Goal: Information Seeking & Learning: Learn about a topic

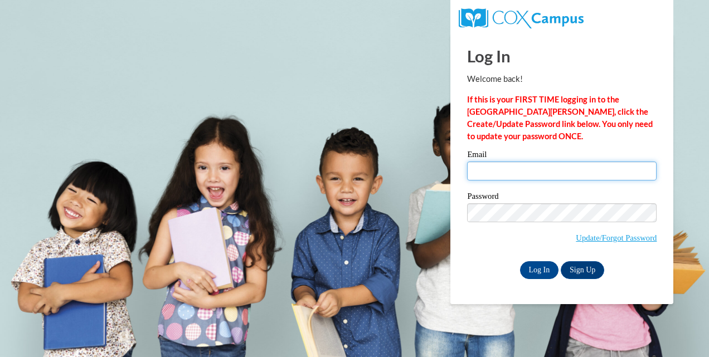
click at [537, 174] on input "Email" at bounding box center [562, 171] width 190 height 19
type input "toccaraduplessis@gmail.com"
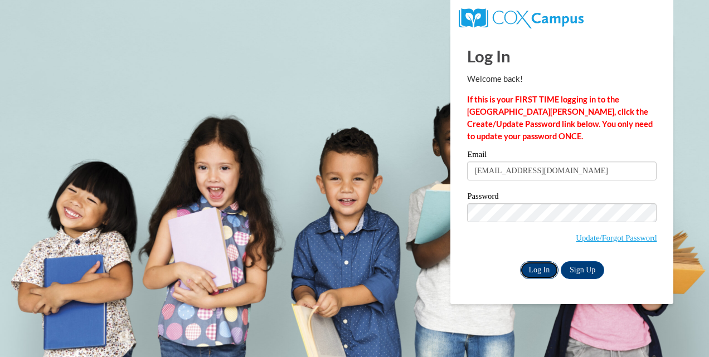
click at [543, 272] on input "Log In" at bounding box center [539, 270] width 39 height 18
click at [546, 266] on input "Log In" at bounding box center [539, 270] width 39 height 18
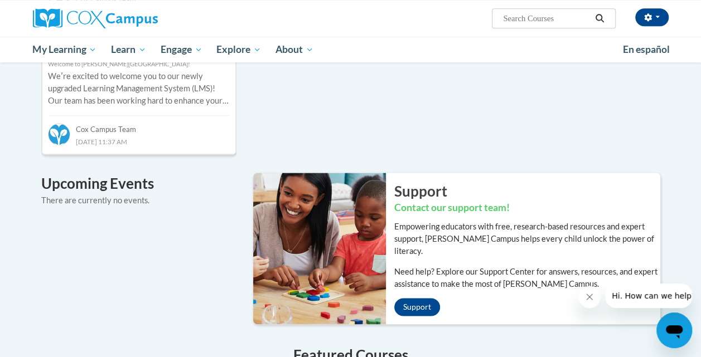
scroll to position [312, 0]
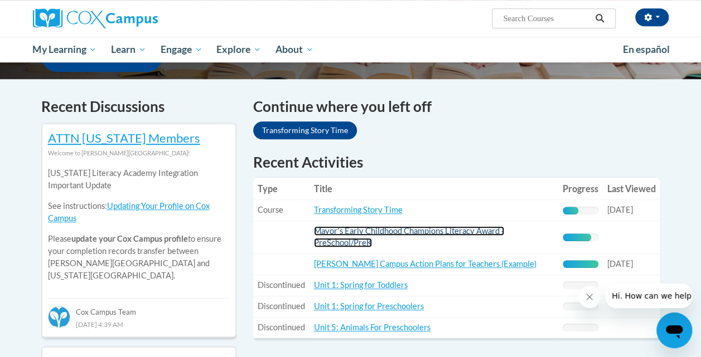
click at [460, 230] on link "Mayorʹs Early Childhood Champions Literacy Award - PreSchool/PreK" at bounding box center [409, 236] width 190 height 21
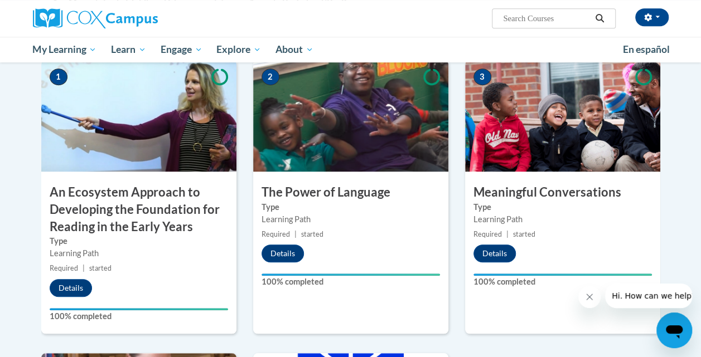
scroll to position [625, 0]
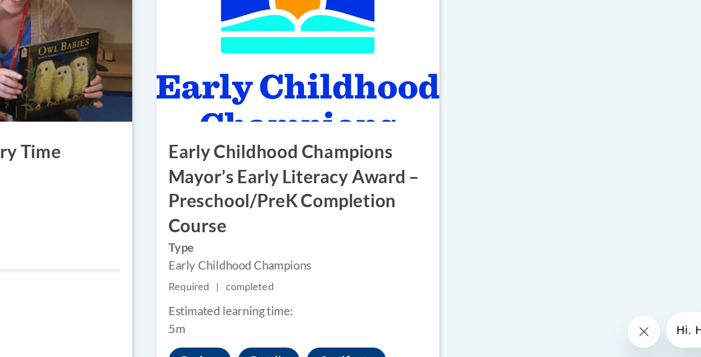
click at [628, 174] on div "1 An Ecosystem Approach to Developing the Foundation for Reading in the Early Y…" at bounding box center [350, 65] width 635 height 635
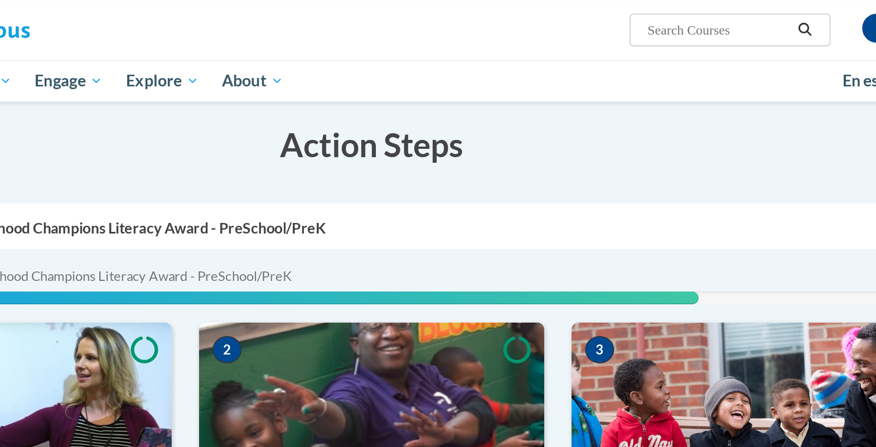
scroll to position [174, 0]
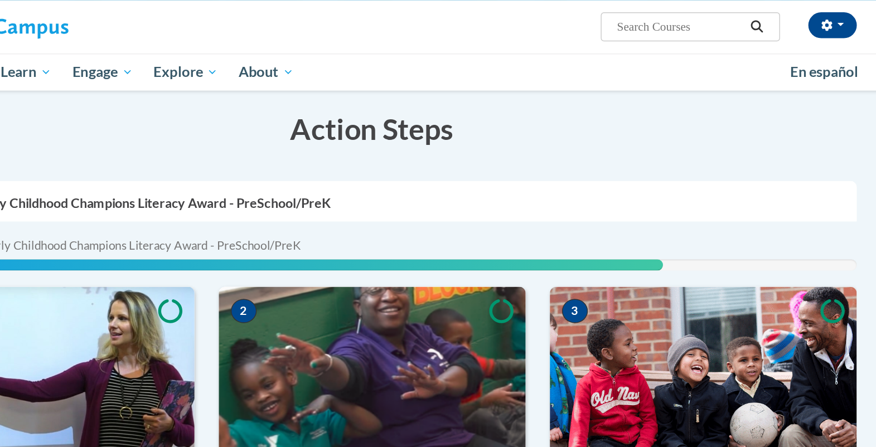
drag, startPoint x: 624, startPoint y: 5, endPoint x: 550, endPoint y: 85, distance: 109.3
click at [550, 85] on h3 "Action Steps" at bounding box center [438, 89] width 669 height 28
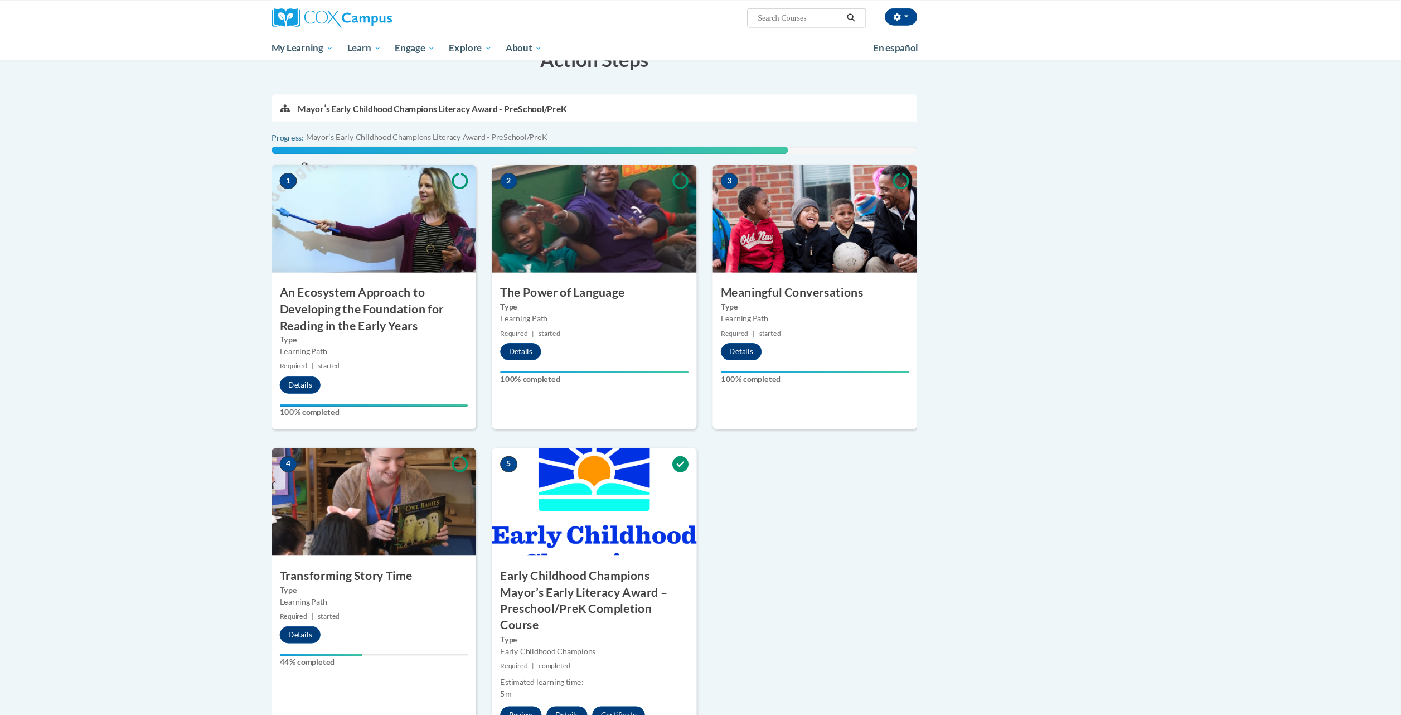
scroll to position [0, 0]
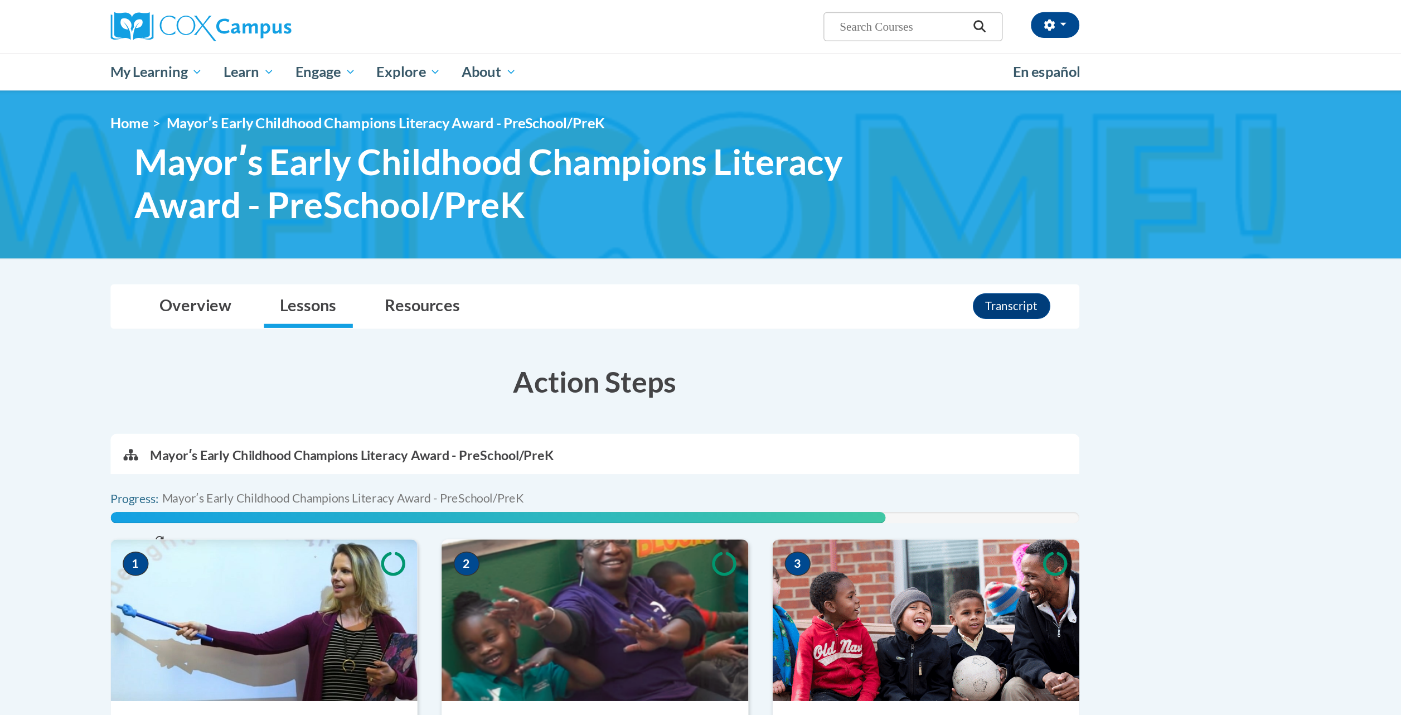
drag, startPoint x: 759, startPoint y: 0, endPoint x: 902, endPoint y: 182, distance: 231.4
click at [700, 182] on body "toccara duplessis (America/New_York UTC-04:00) My Profile Inbox My Transcripts …" at bounding box center [700, 643] width 1401 height 1286
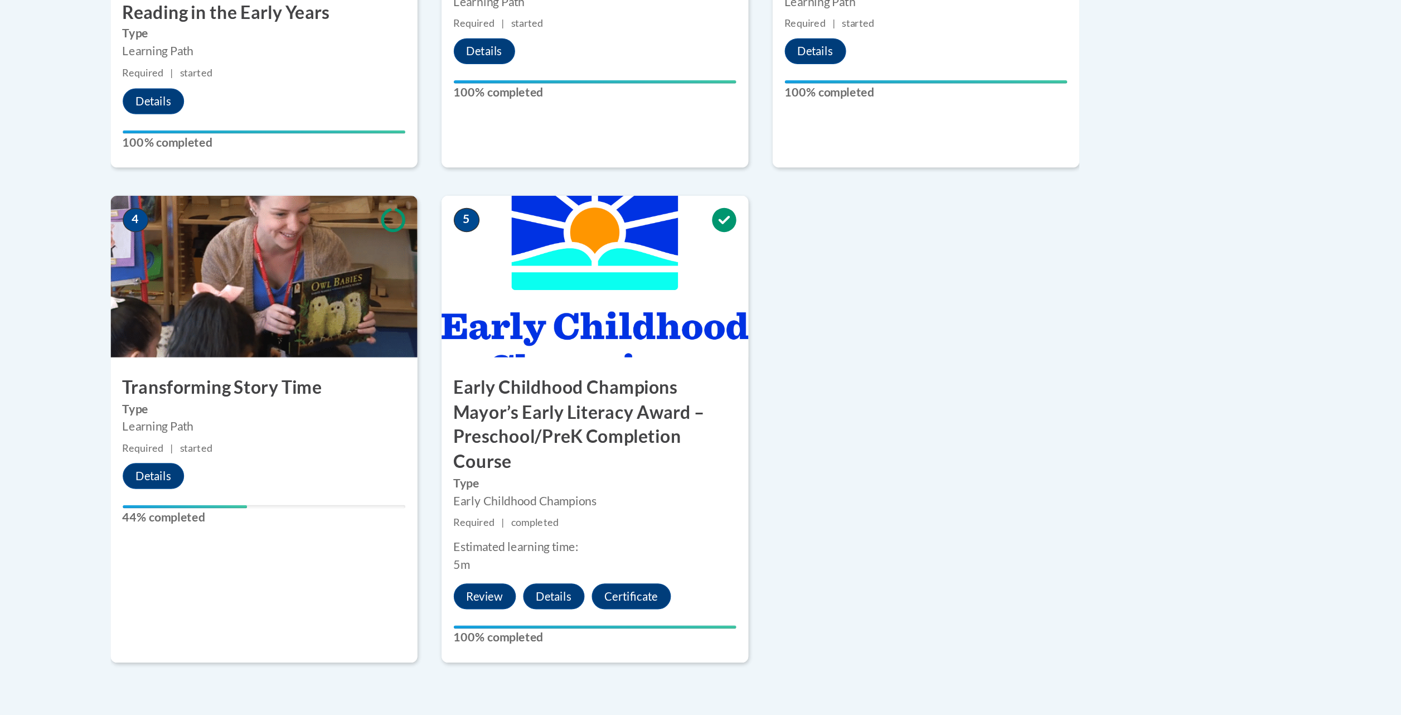
scroll to position [314, 0]
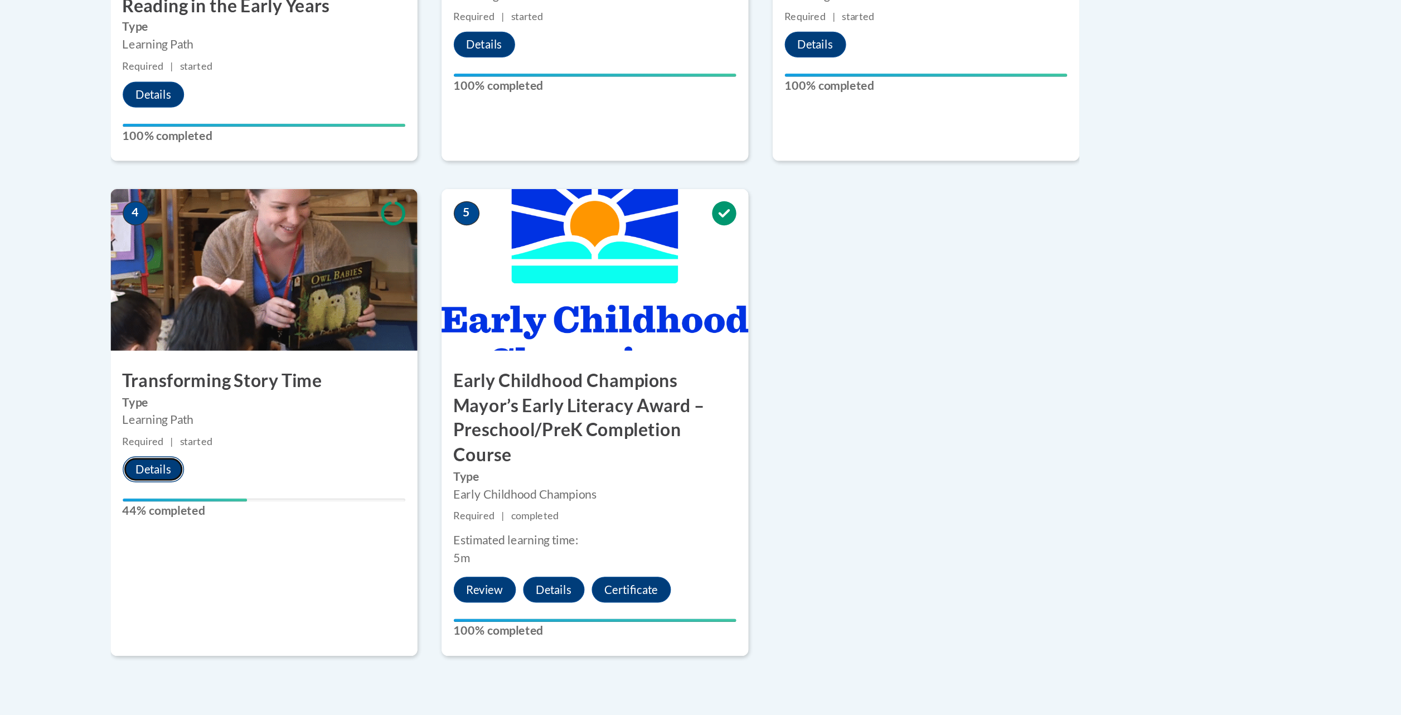
click at [391, 357] on button "Details" at bounding box center [396, 545] width 42 height 18
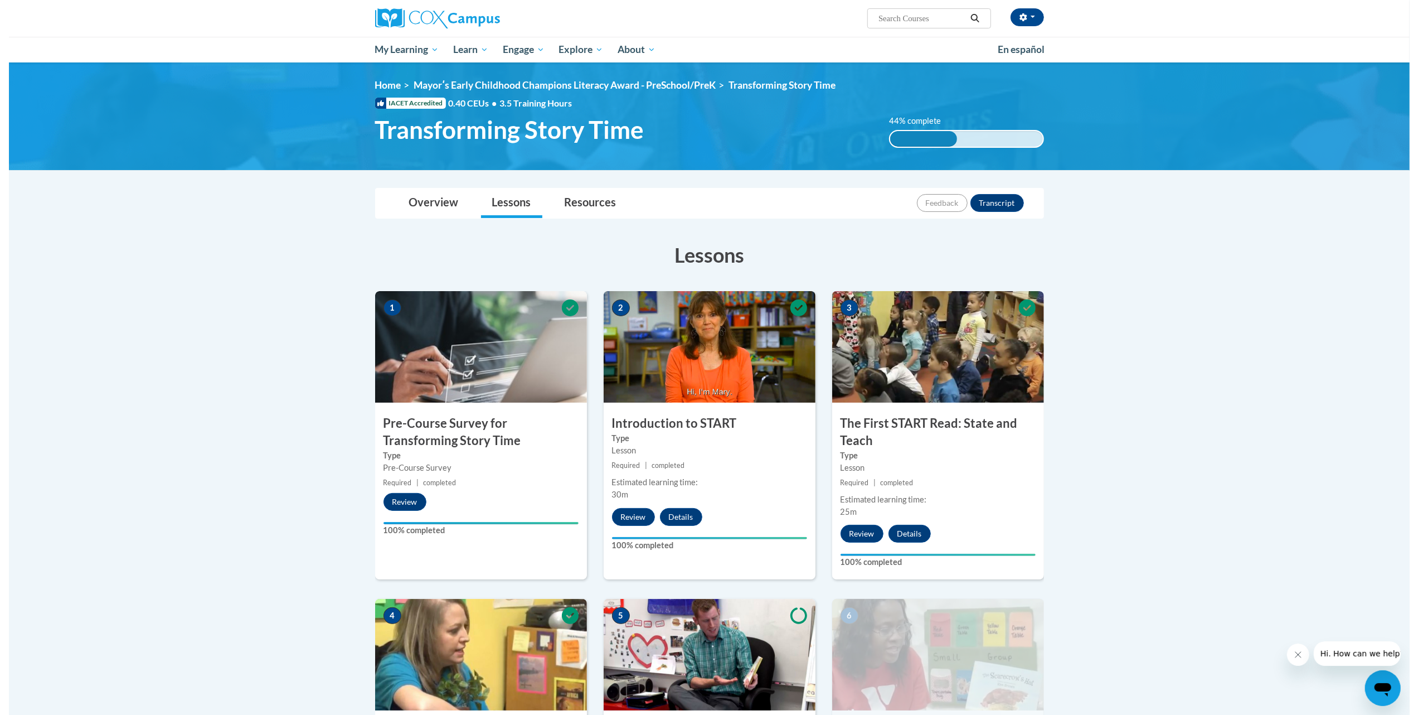
scroll to position [625, 0]
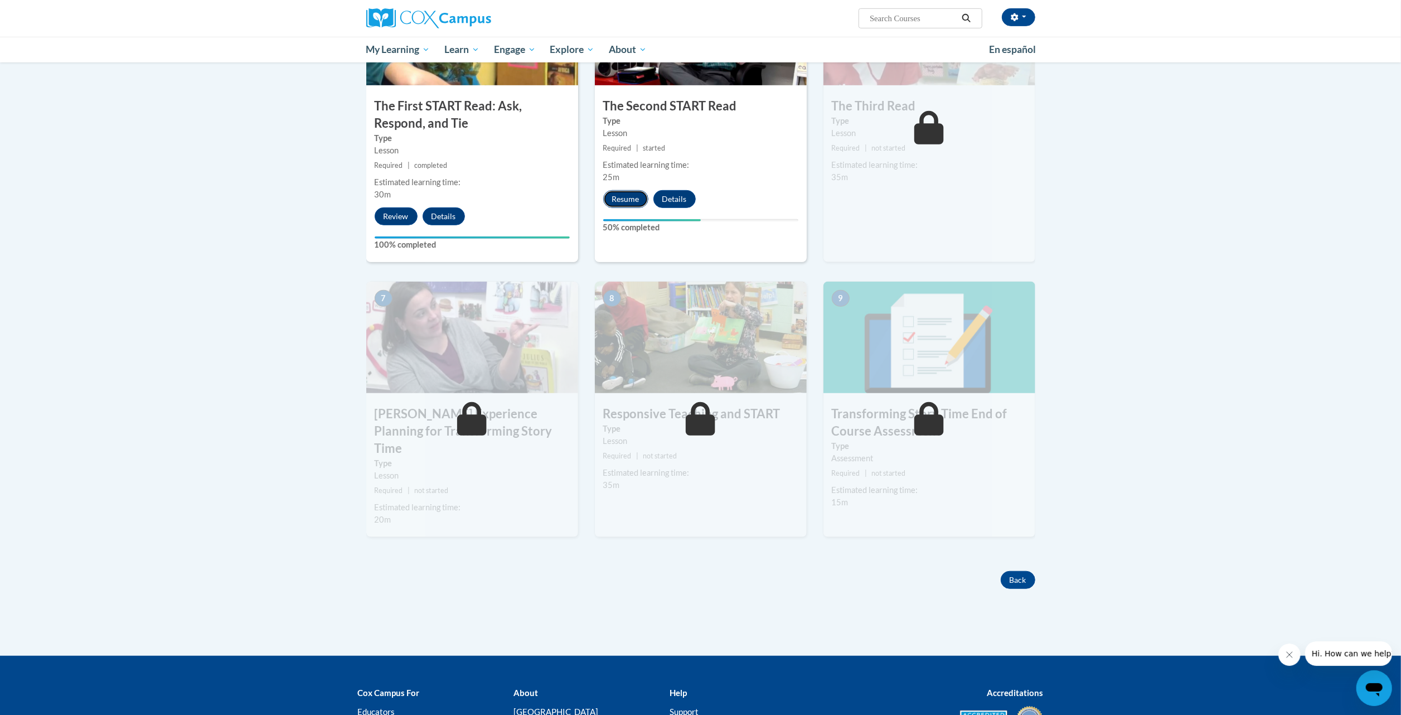
click at [621, 194] on button "Resume" at bounding box center [625, 199] width 45 height 18
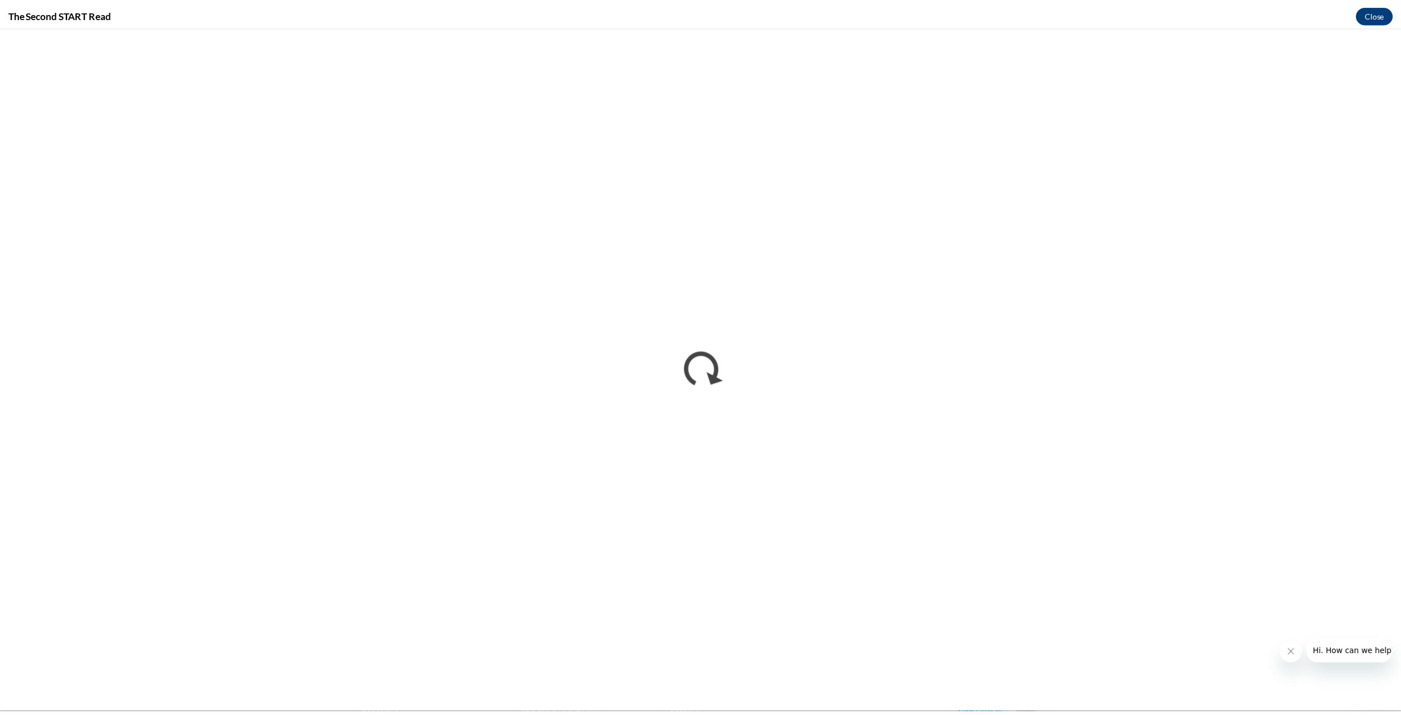
scroll to position [0, 0]
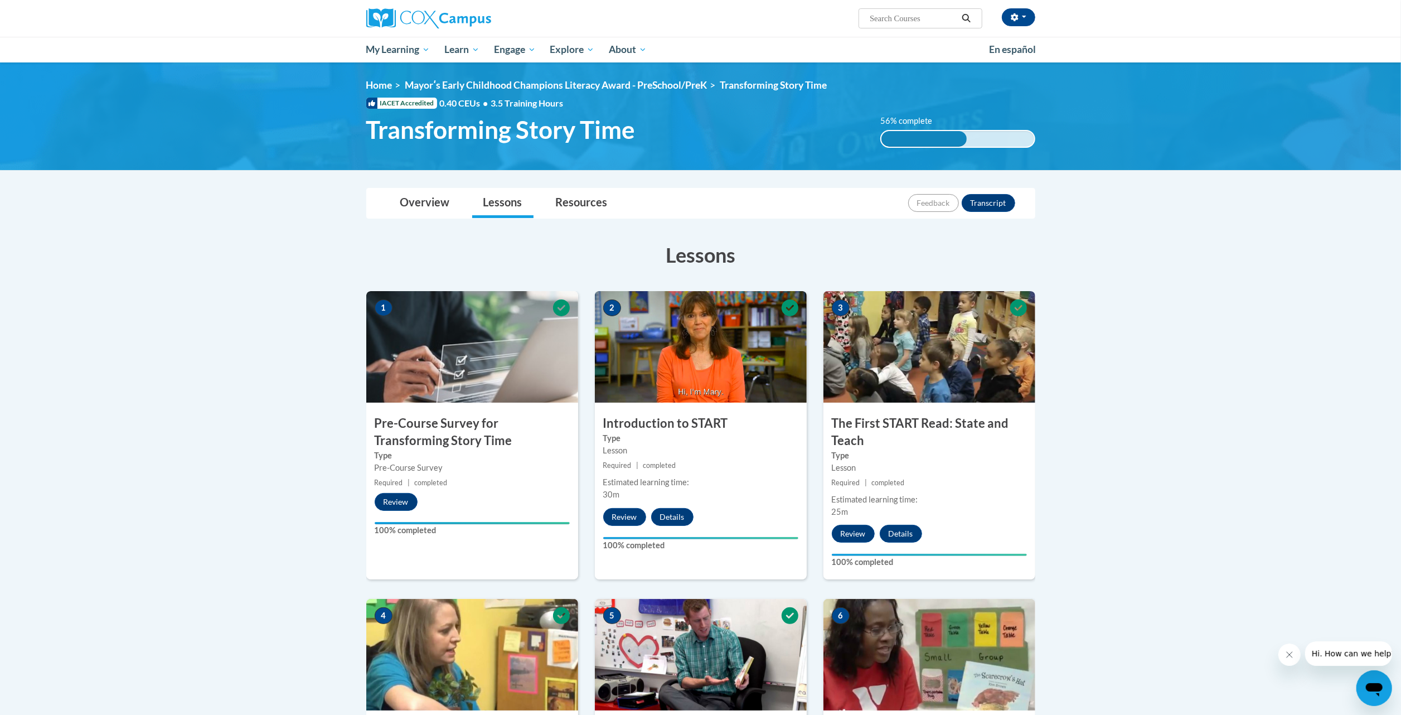
drag, startPoint x: 1273, startPoint y: 357, endPoint x: 1184, endPoint y: 382, distance: 92.3
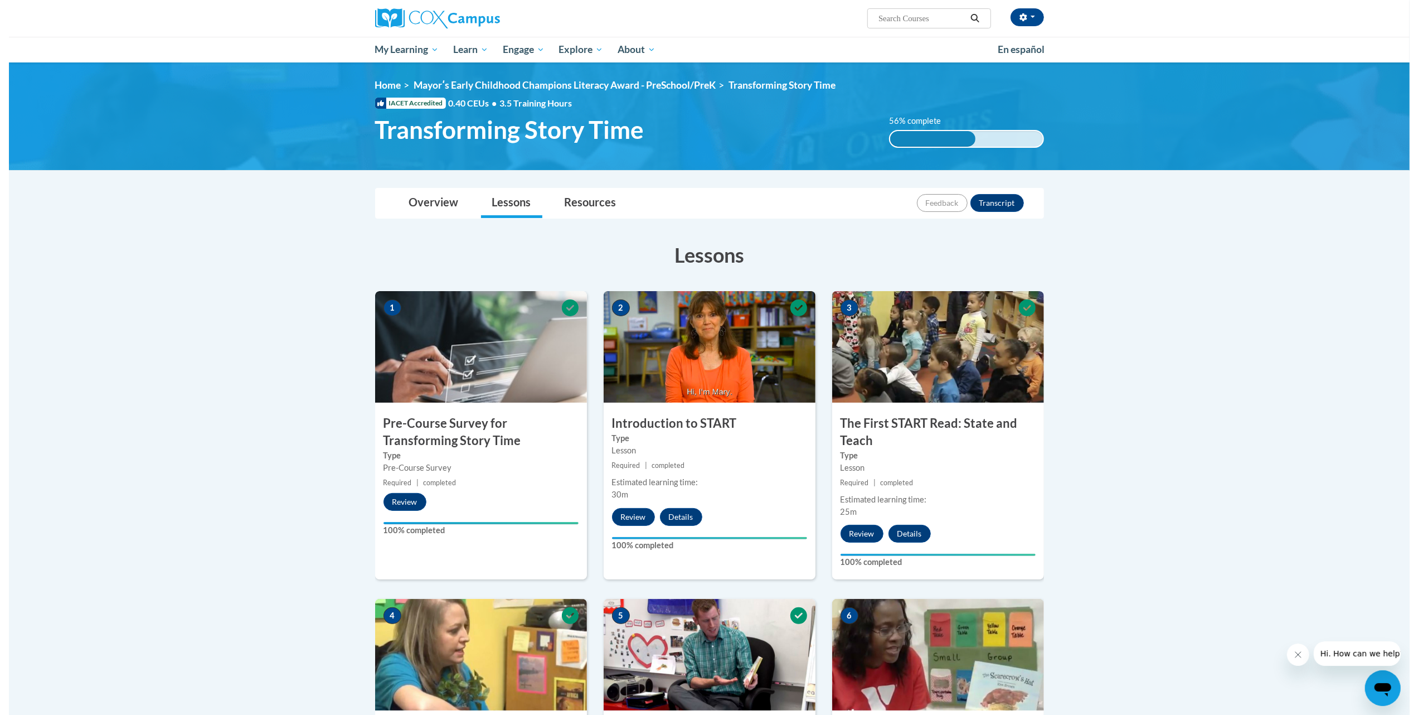
scroll to position [625, 0]
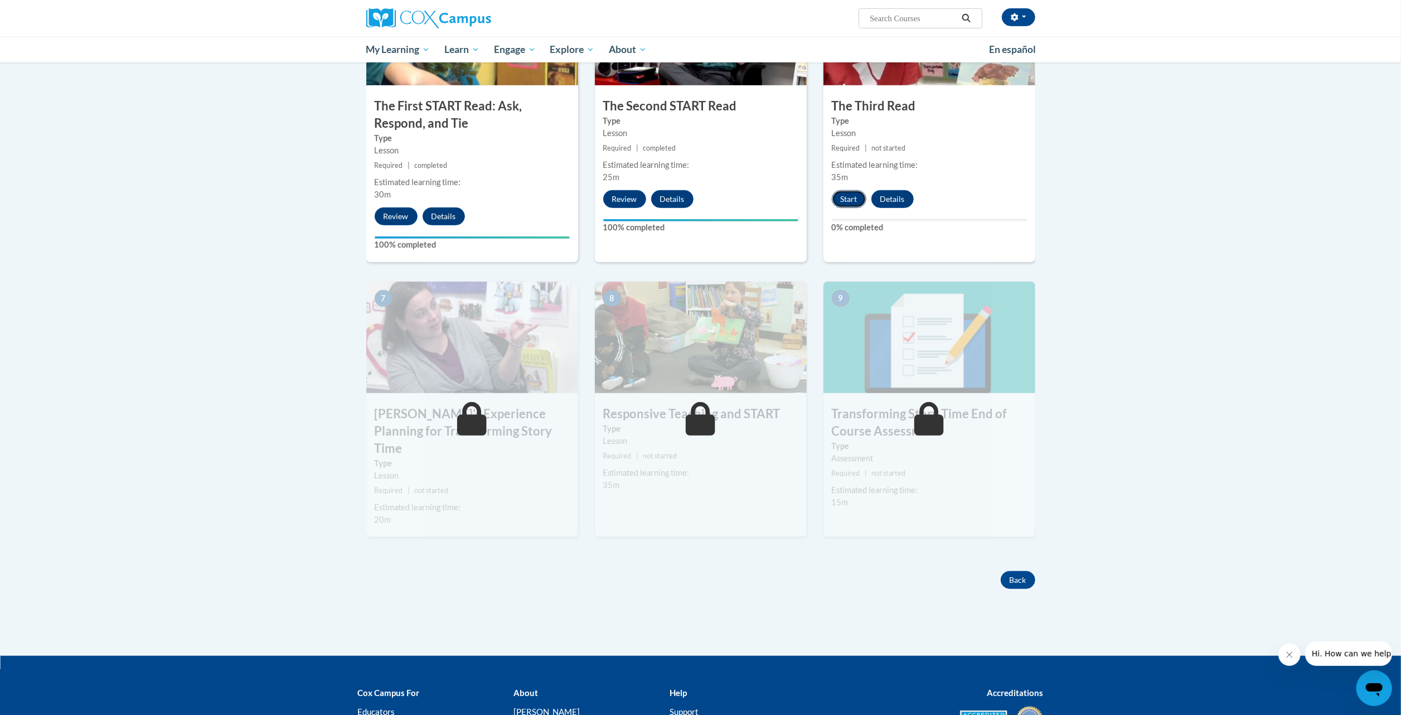
click at [841, 198] on button "Start" at bounding box center [849, 199] width 35 height 18
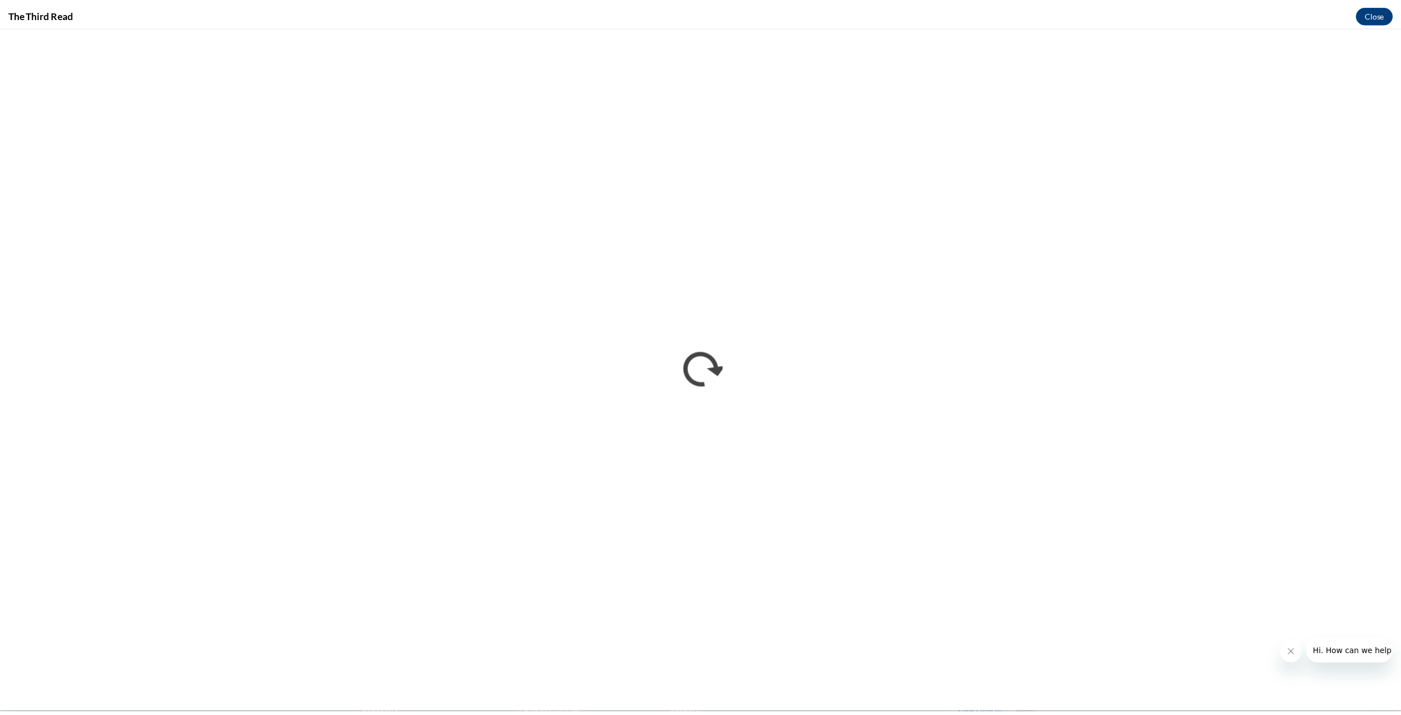
scroll to position [0, 0]
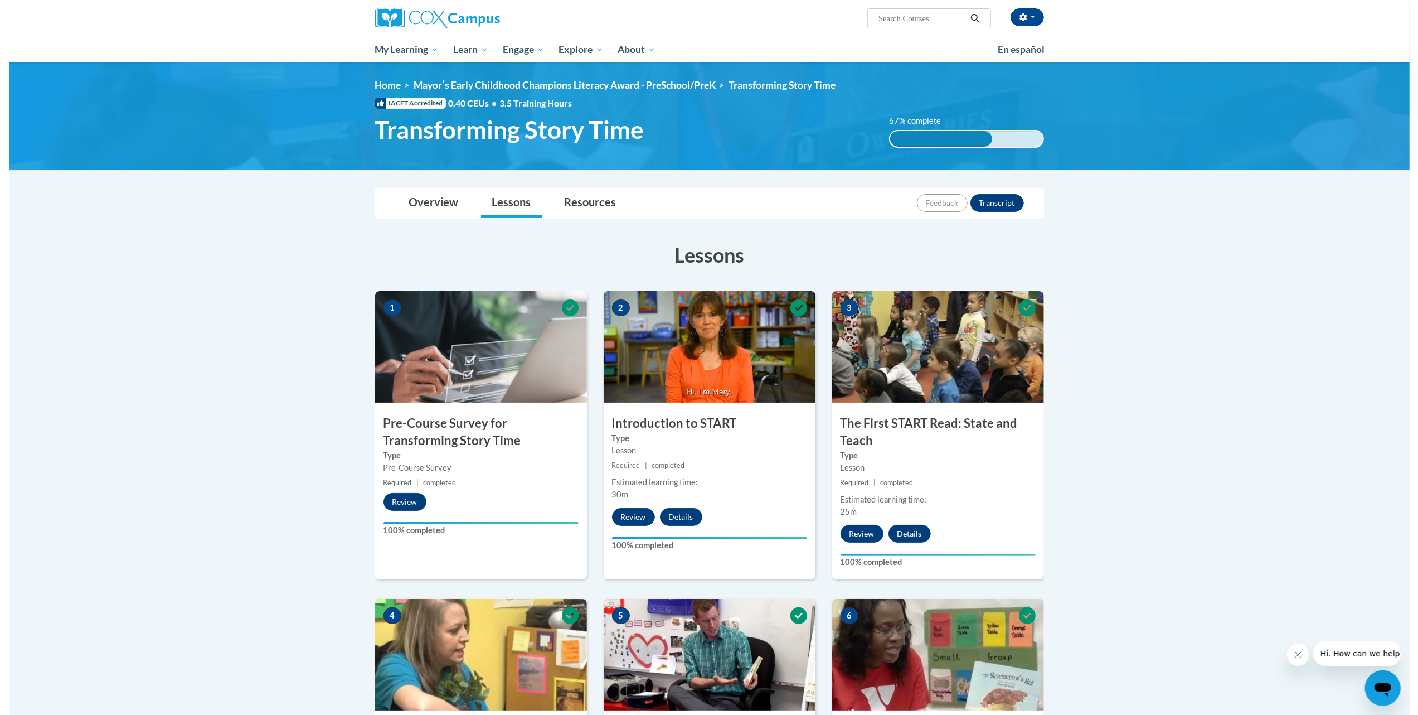
scroll to position [625, 0]
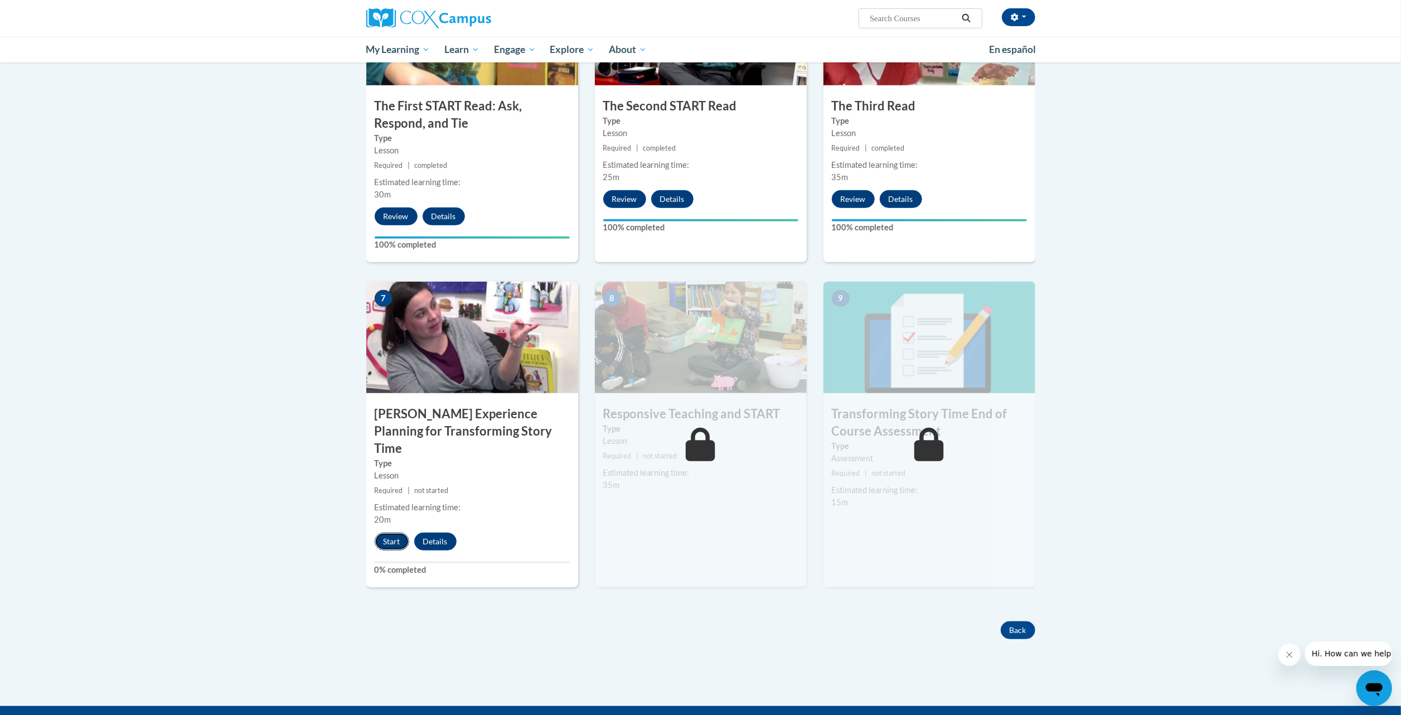
click at [388, 532] on button "Start" at bounding box center [392, 541] width 35 height 18
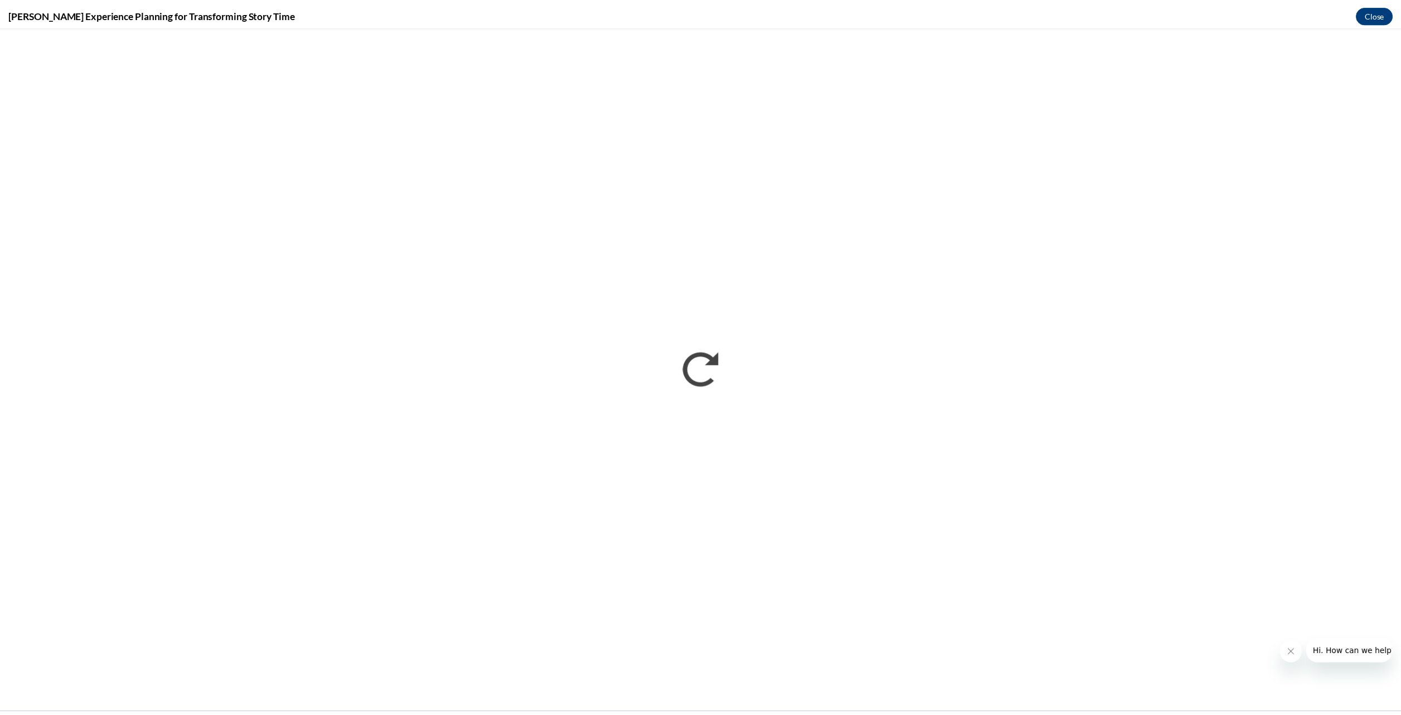
scroll to position [0, 0]
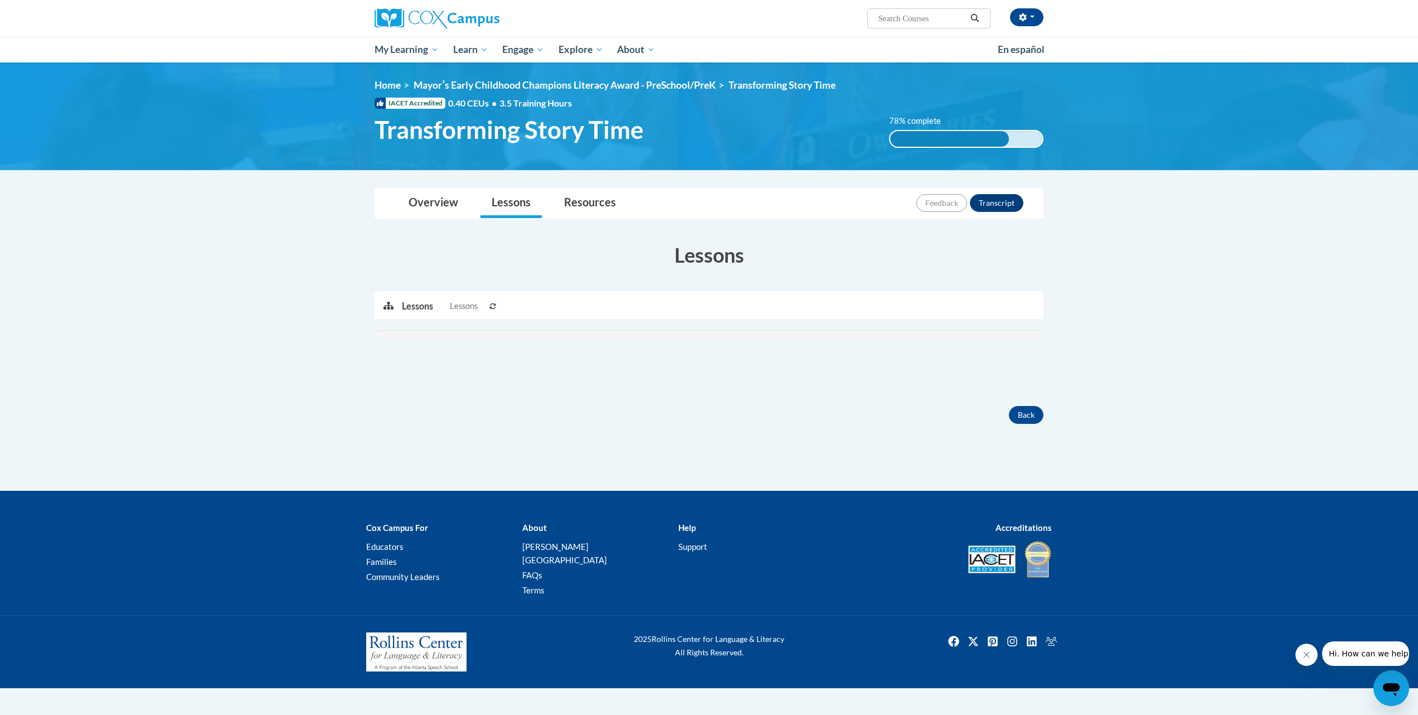
drag, startPoint x: 0, startPoint y: 0, endPoint x: 871, endPoint y: 413, distance: 963.6
click at [871, 413] on div "Back" at bounding box center [709, 415] width 686 height 18
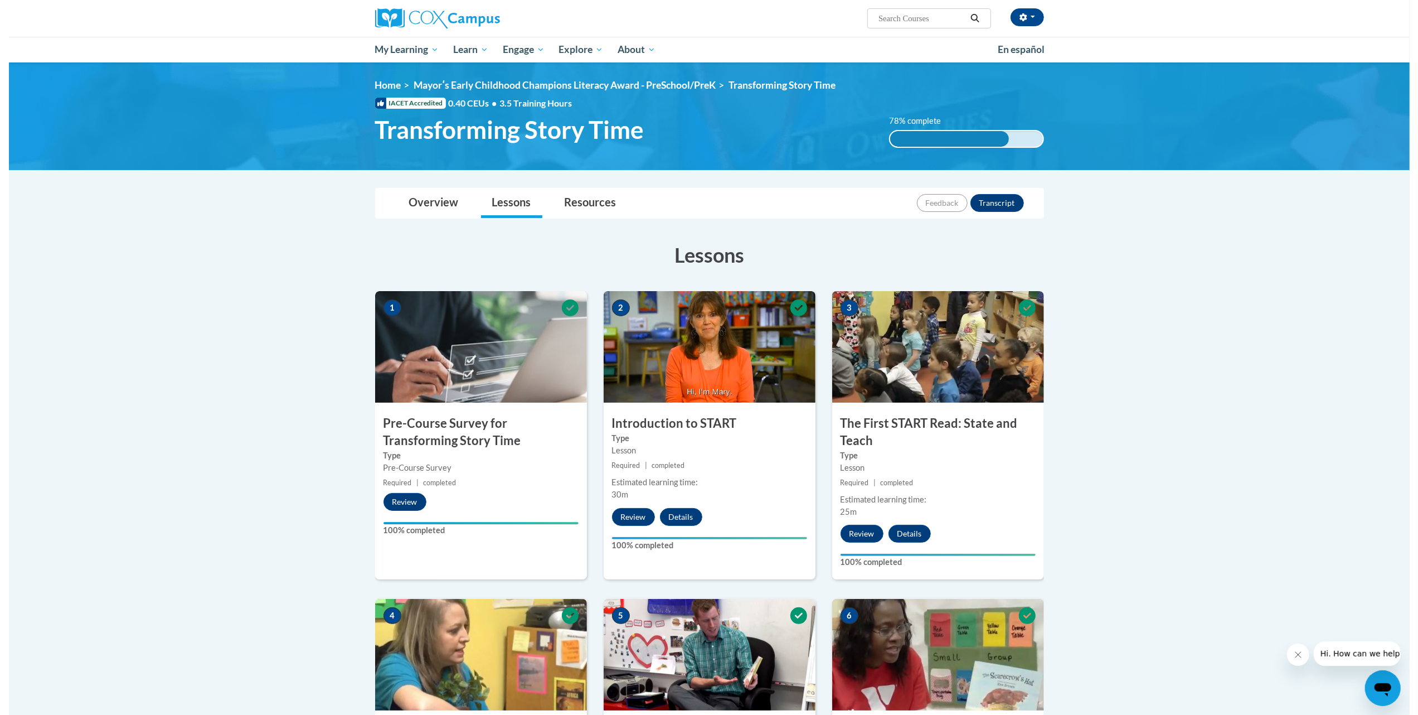
scroll to position [625, 0]
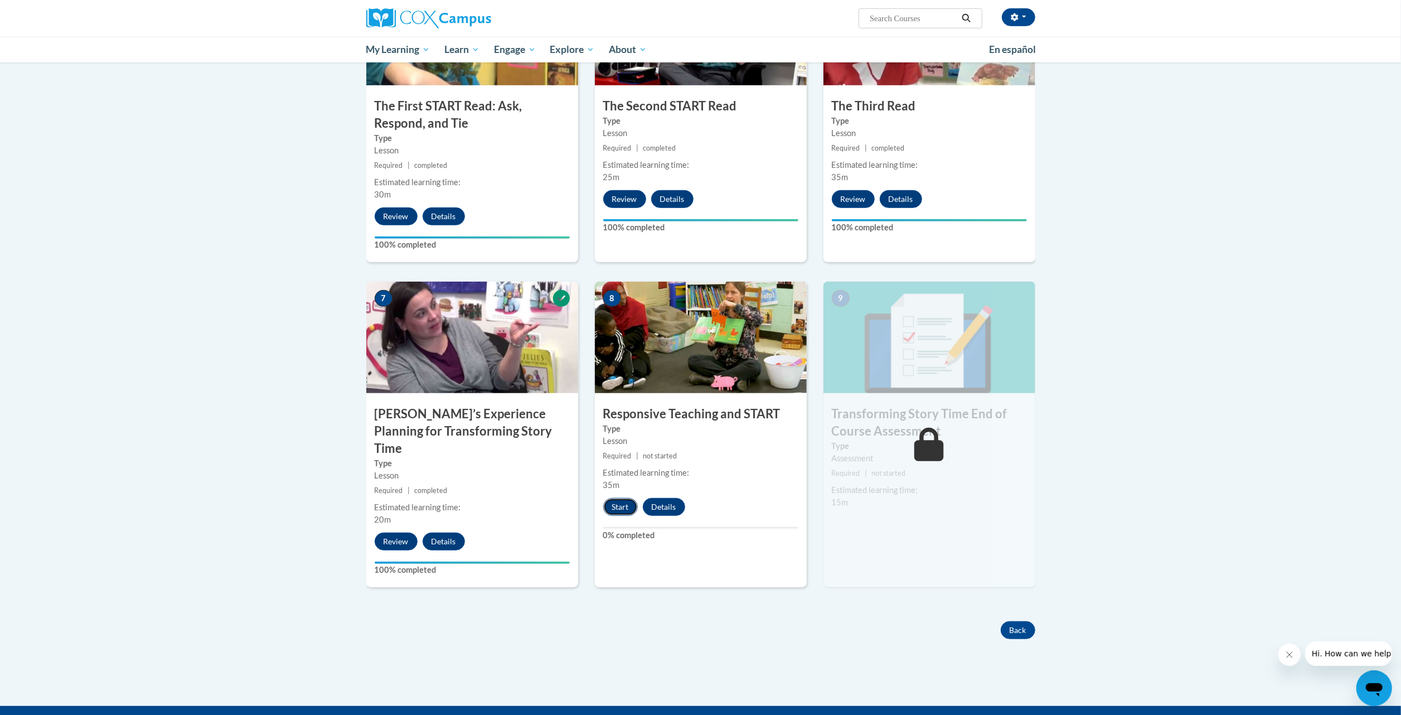
click at [610, 506] on button "Start" at bounding box center [620, 507] width 35 height 18
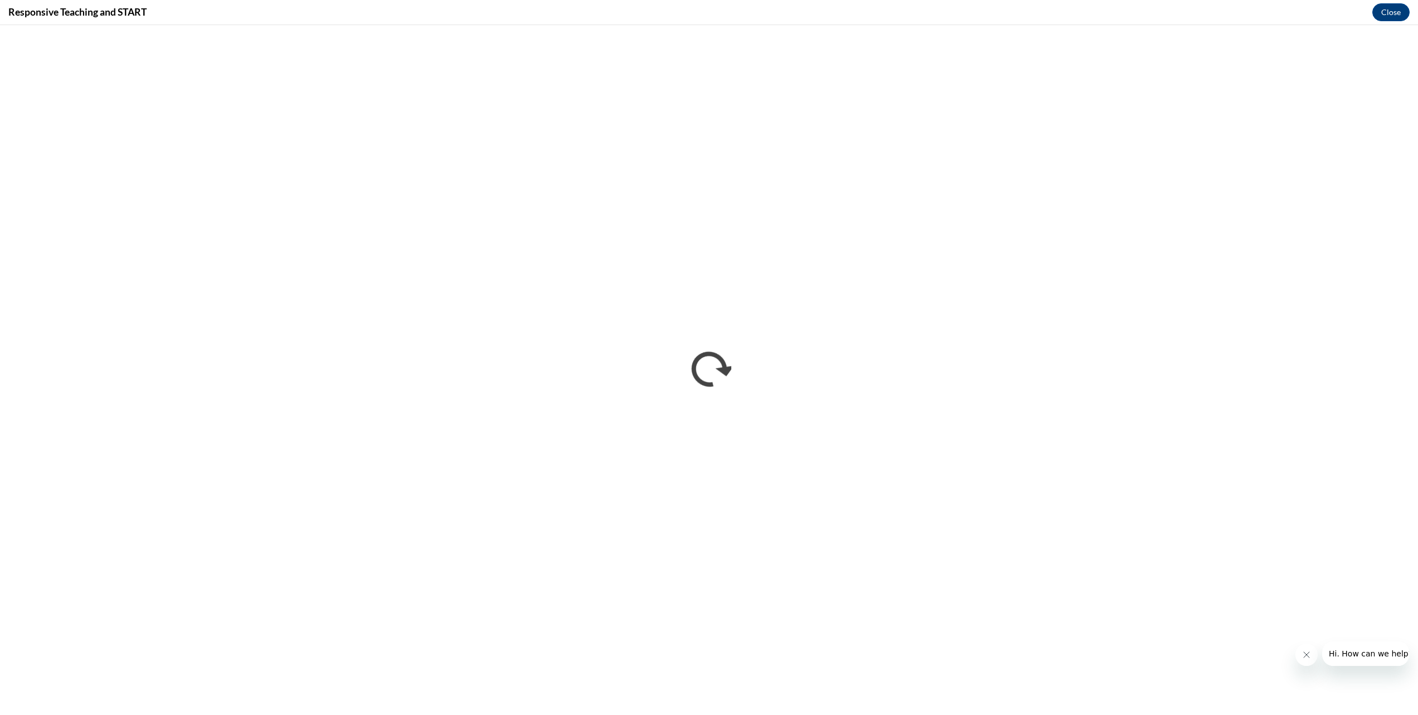
scroll to position [0, 0]
